Goal: Task Accomplishment & Management: Manage account settings

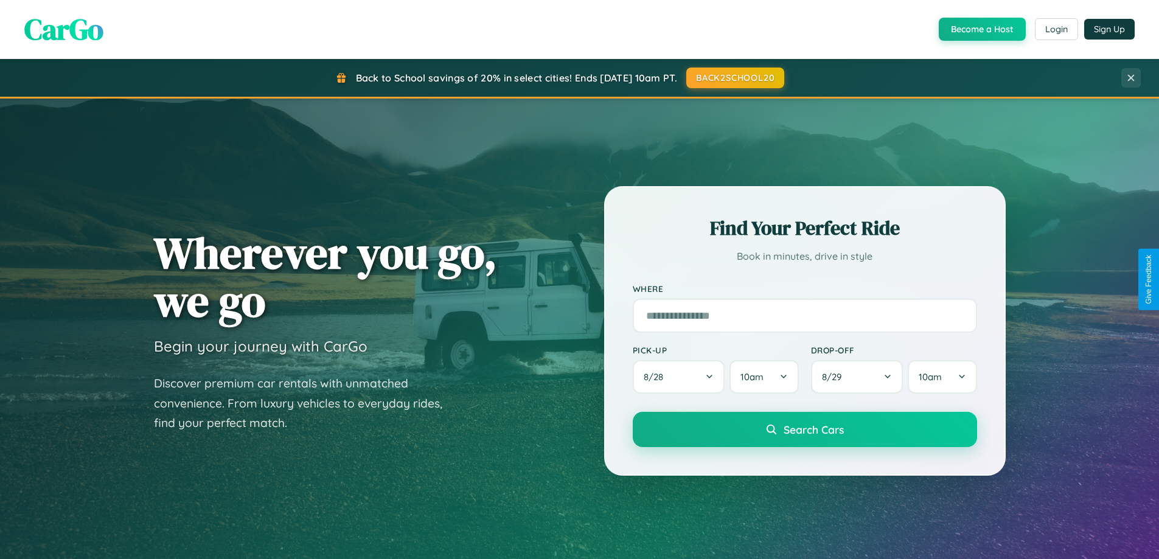
scroll to position [2341, 0]
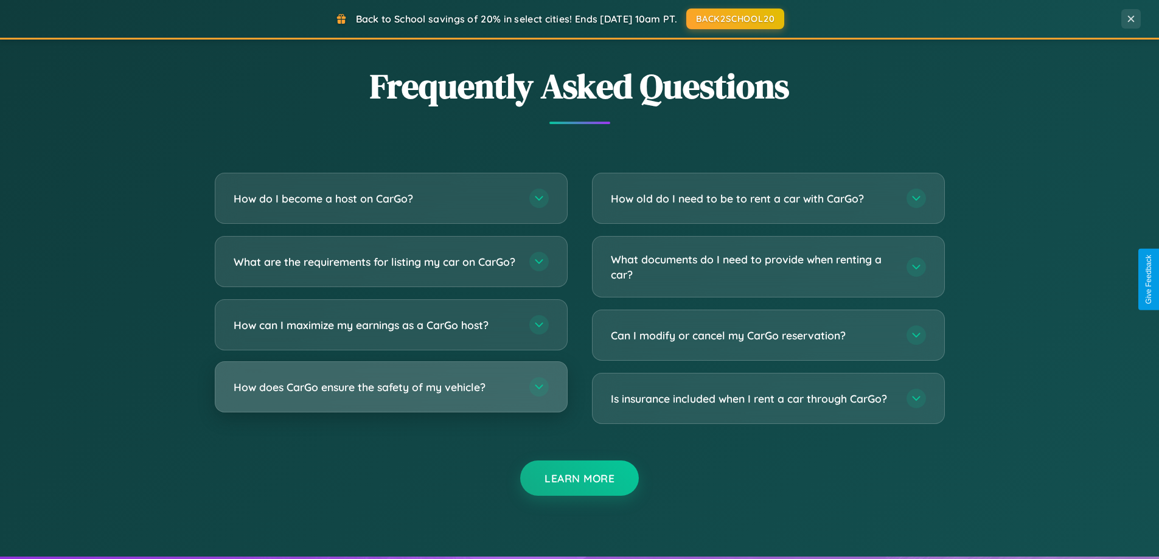
click at [391, 395] on h3 "How does CarGo ensure the safety of my vehicle?" at bounding box center [375, 387] width 283 height 15
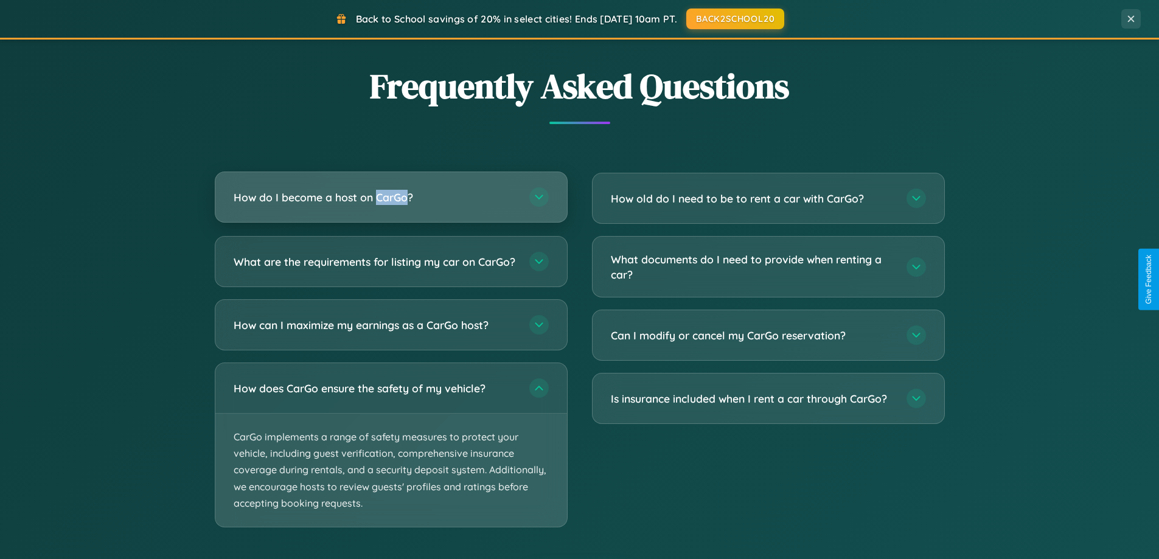
click at [391, 197] on h3 "How do I become a host on CarGo?" at bounding box center [375, 197] width 283 height 15
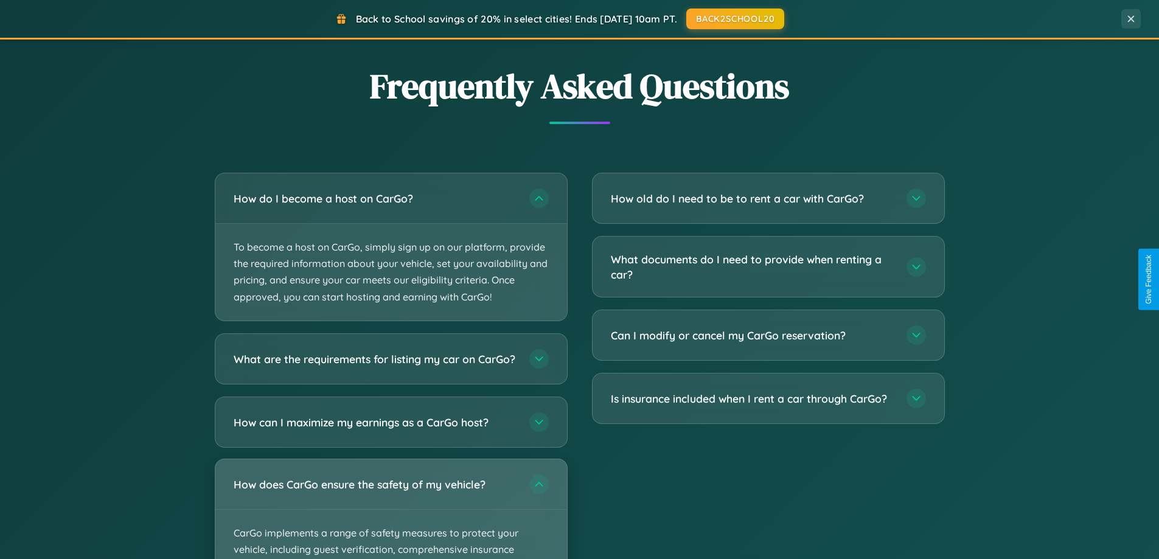
click at [391, 509] on div "How does CarGo ensure the safety of my vehicle?" at bounding box center [391, 484] width 352 height 50
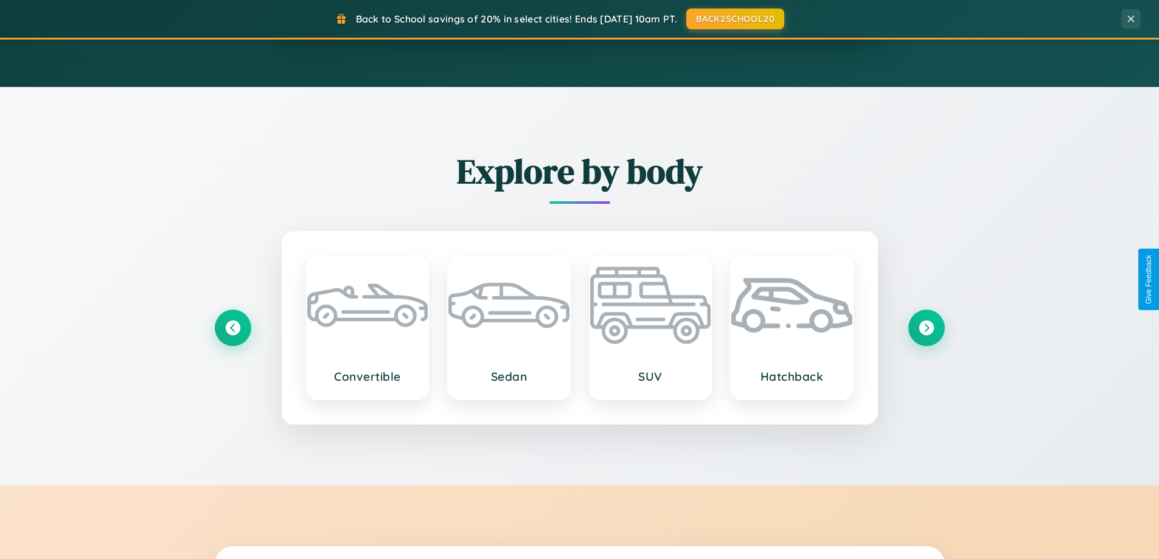
scroll to position [0, 0]
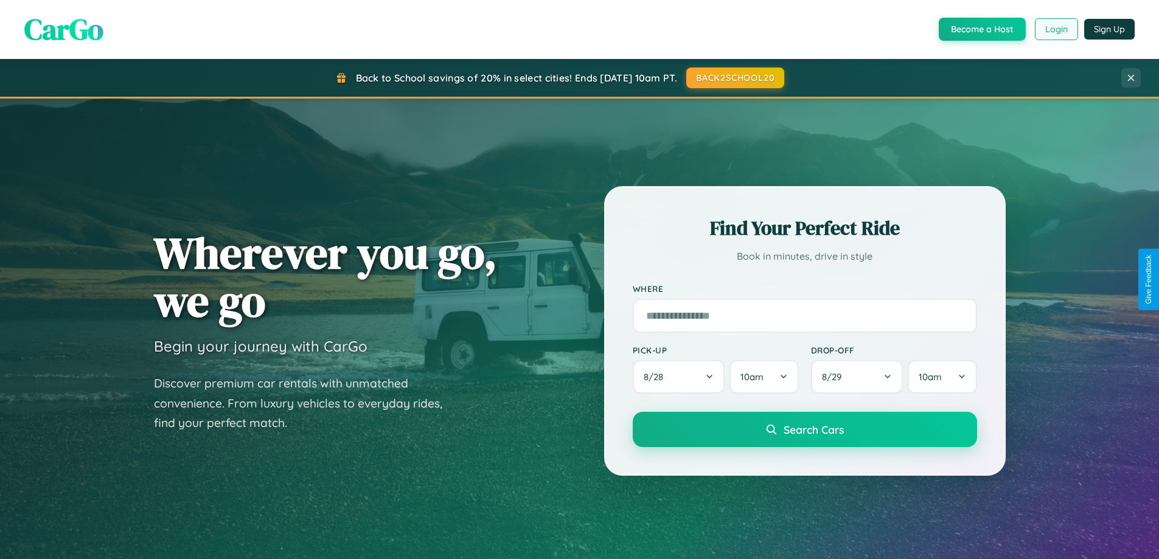
click at [1055, 29] on button "Login" at bounding box center [1056, 29] width 43 height 22
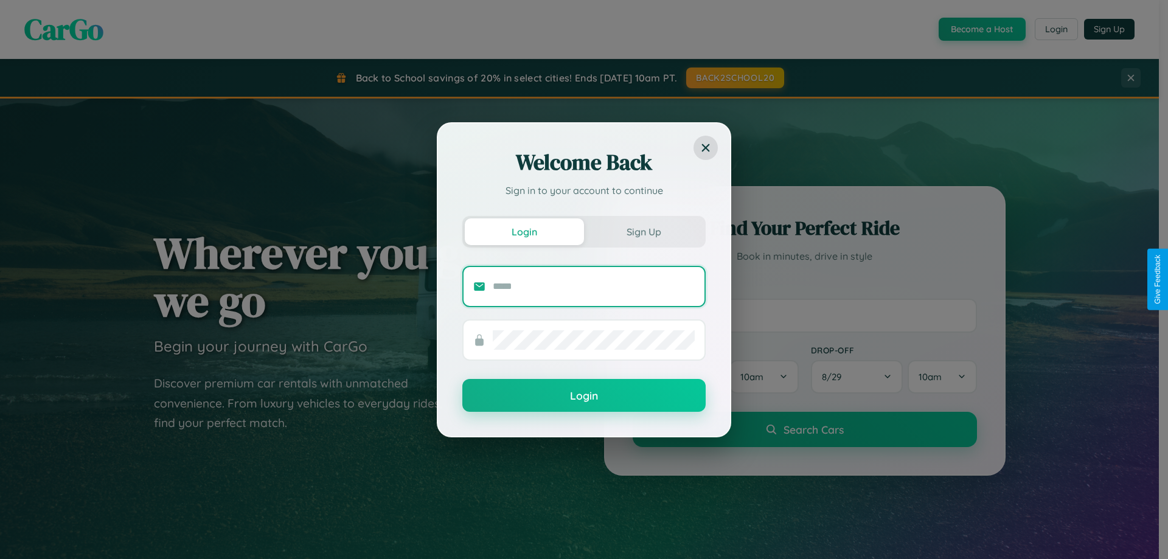
click at [594, 286] on input "text" at bounding box center [594, 286] width 202 height 19
type input "**********"
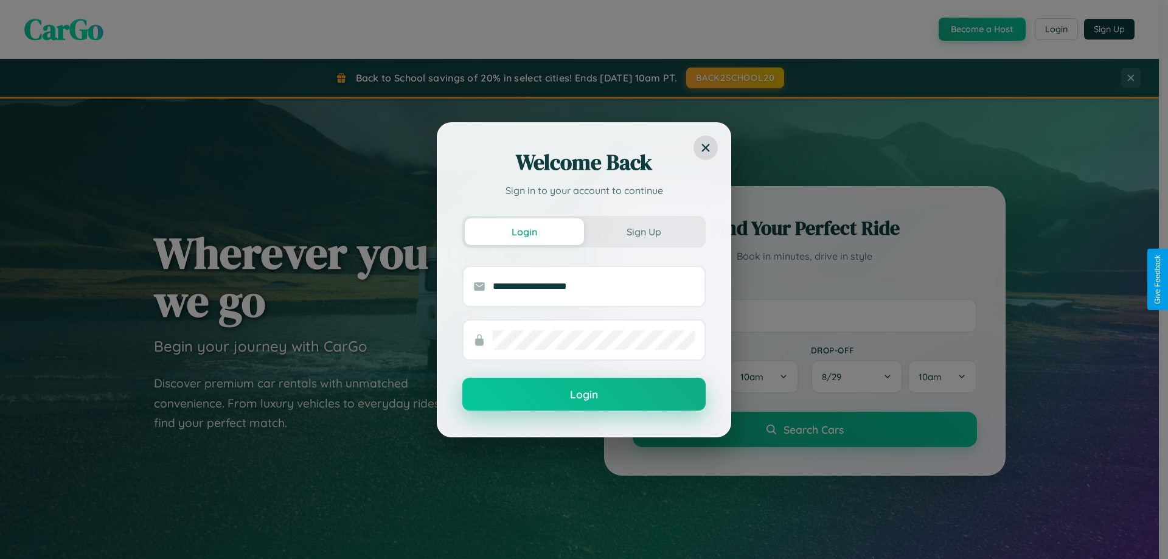
click at [584, 395] on button "Login" at bounding box center [583, 394] width 243 height 33
